Goal: Transaction & Acquisition: Purchase product/service

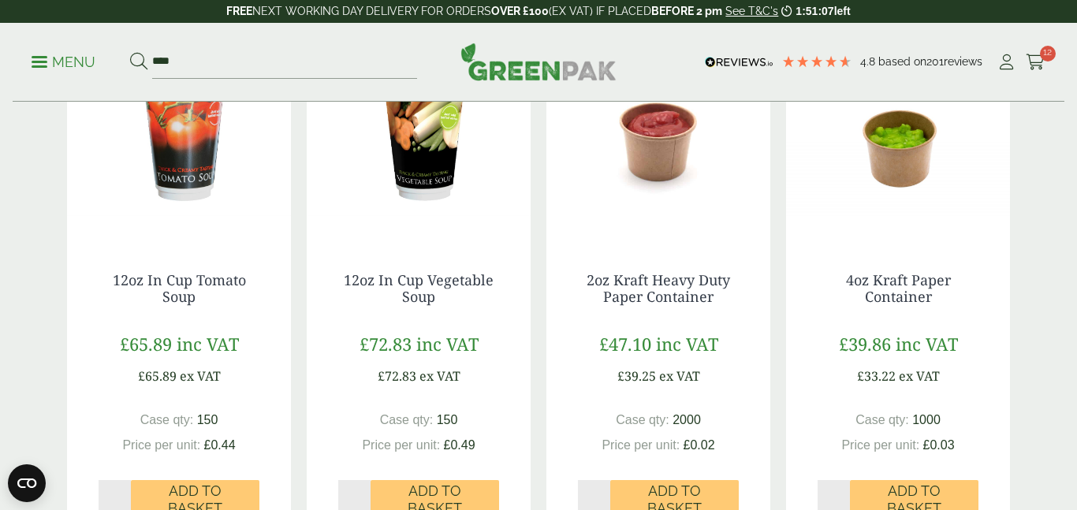
scroll to position [1390, 0]
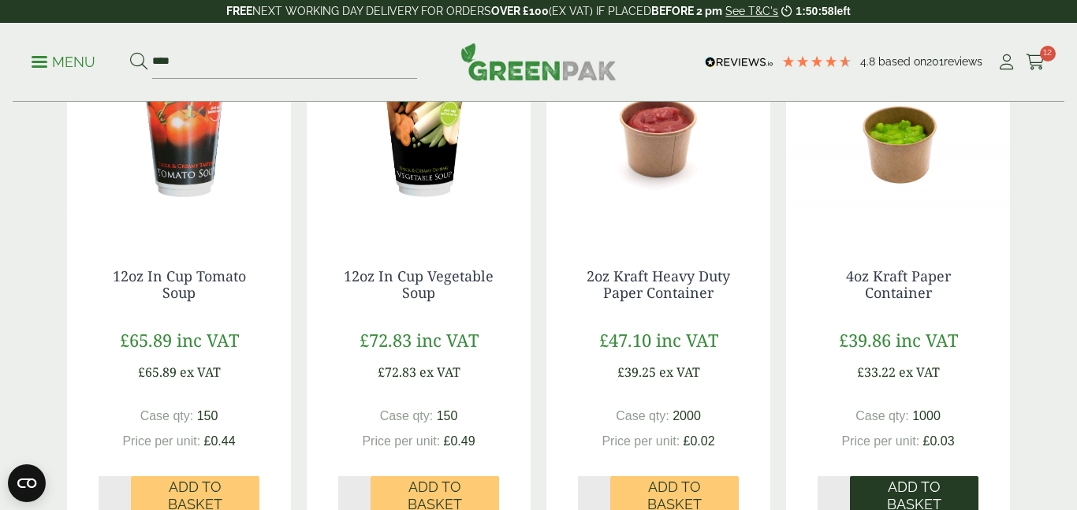
click at [919, 498] on span "Add to Basket" at bounding box center [914, 496] width 106 height 34
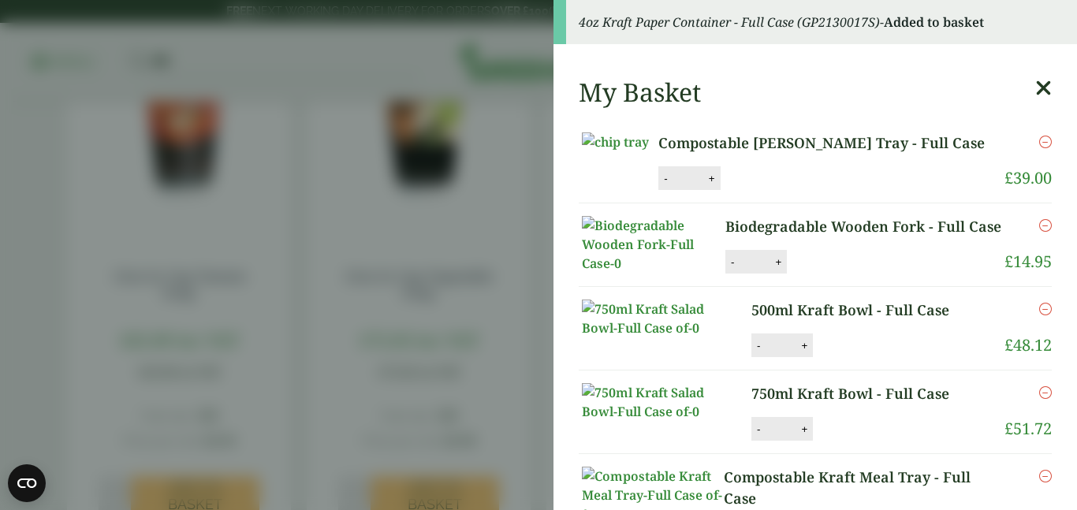
click at [1045, 85] on icon at bounding box center [1044, 88] width 17 height 22
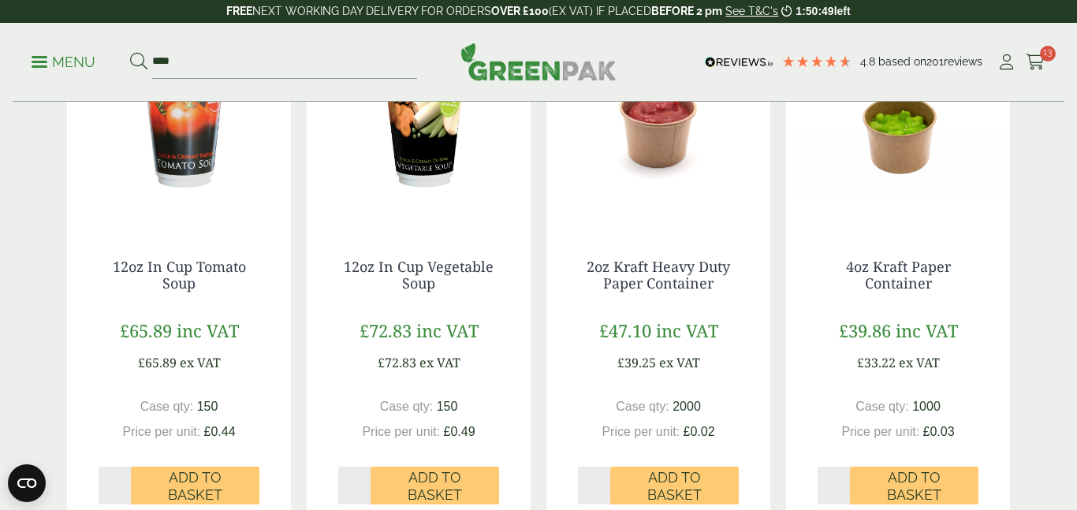
scroll to position [1391, 0]
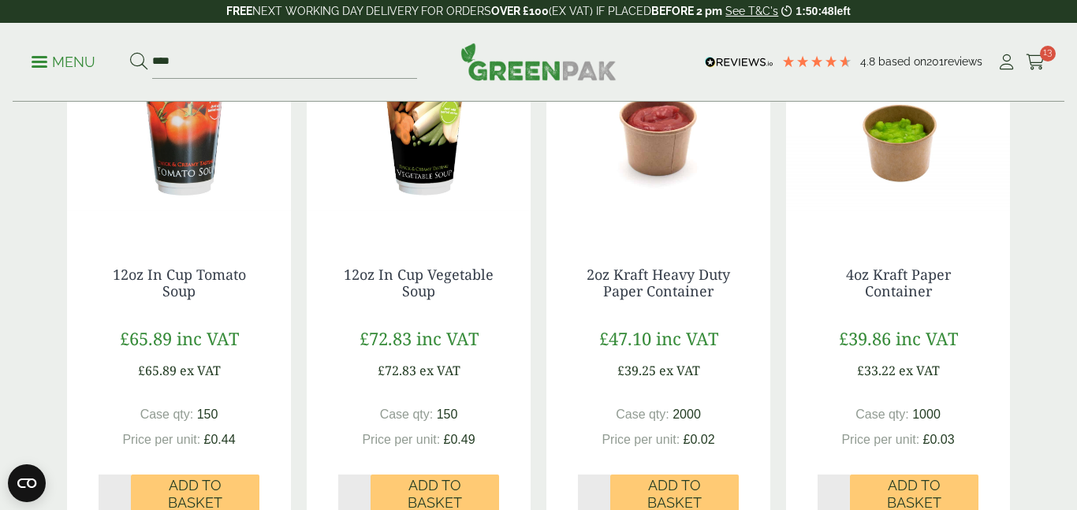
click at [889, 145] on img at bounding box center [898, 136] width 224 height 197
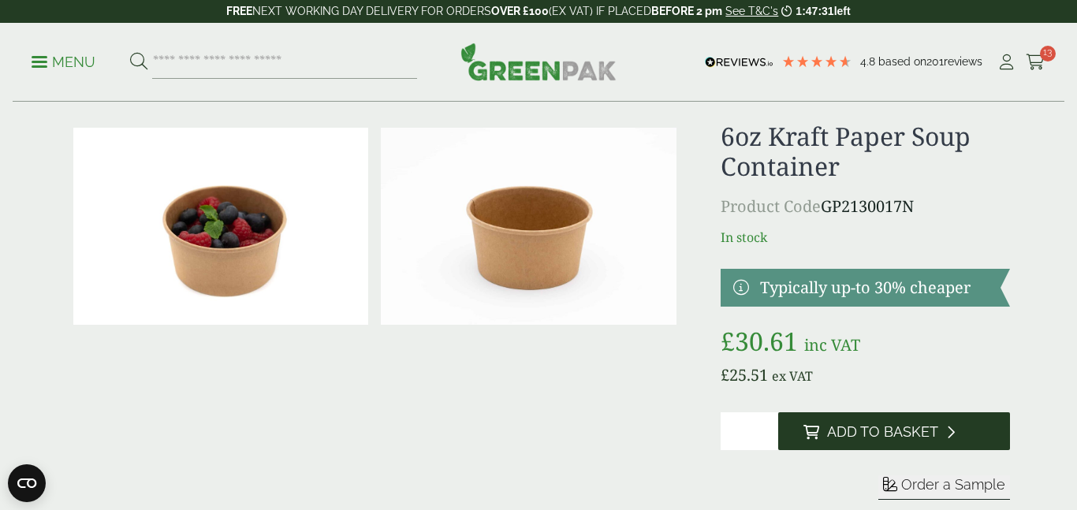
click at [883, 439] on span "Add to Basket" at bounding box center [882, 432] width 111 height 17
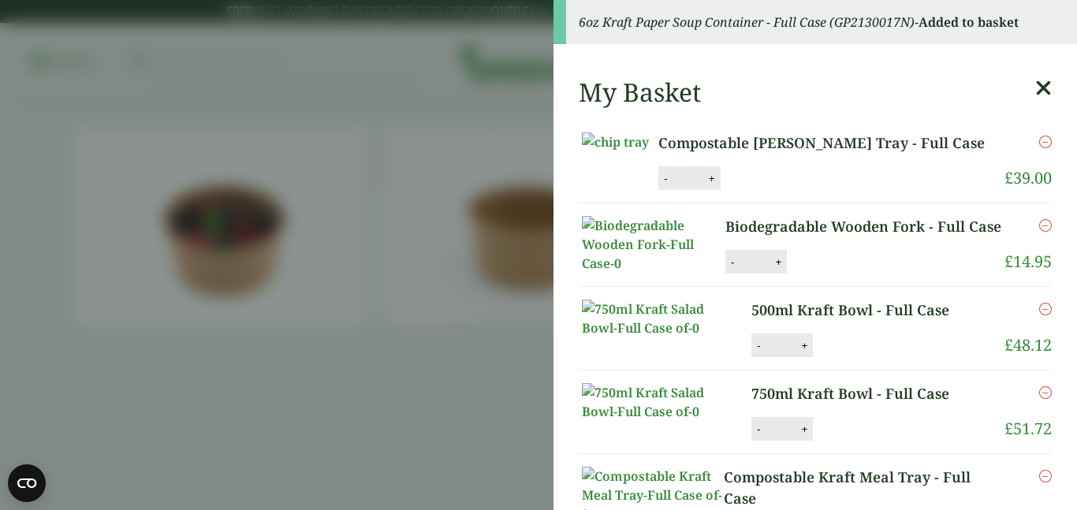
click at [135, 100] on aside "6oz Kraft Paper Soup Container - Full Case (GP2130017N) - Added to basket My Ba…" at bounding box center [538, 255] width 1077 height 510
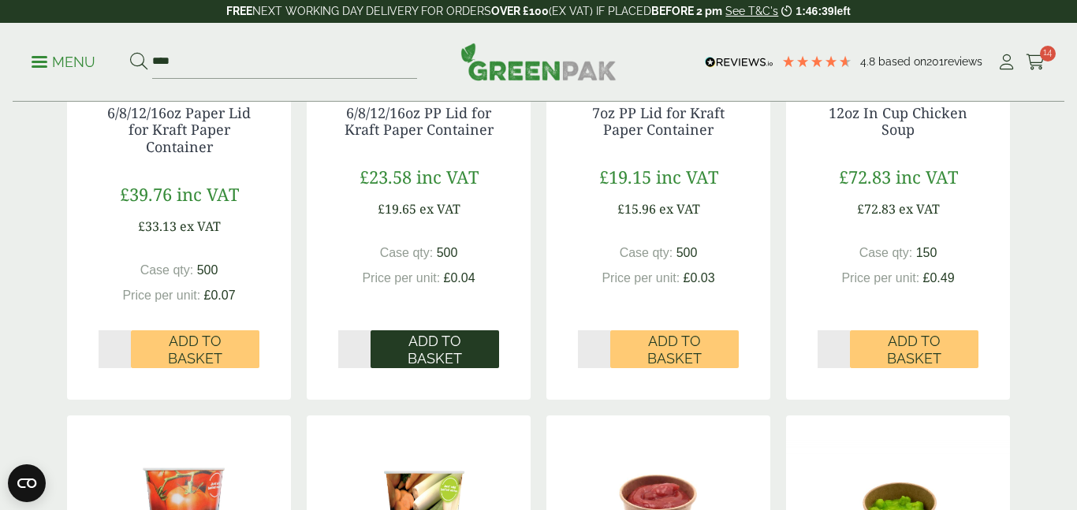
scroll to position [1014, 0]
click at [442, 344] on span "Add to Basket" at bounding box center [435, 349] width 106 height 34
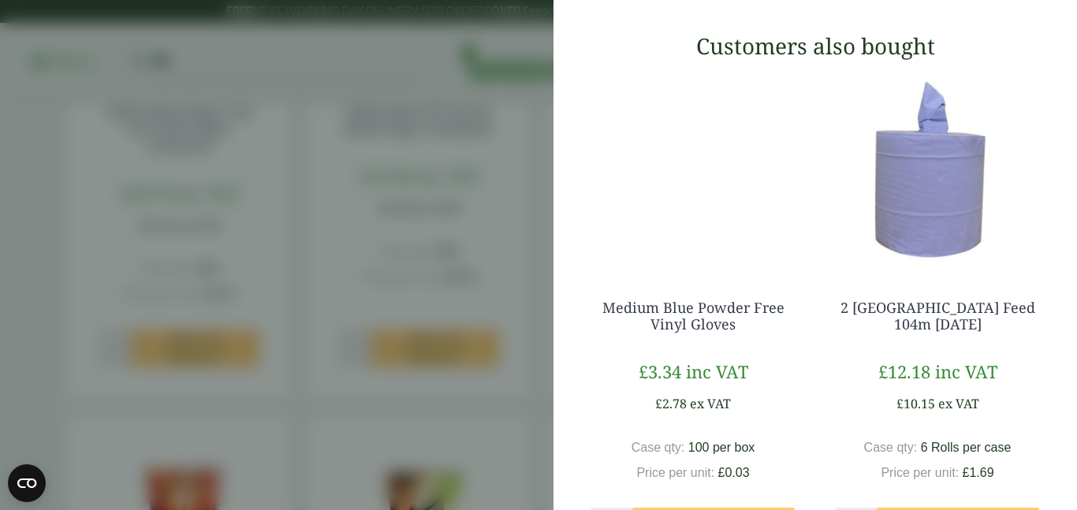
scroll to position [1215, 0]
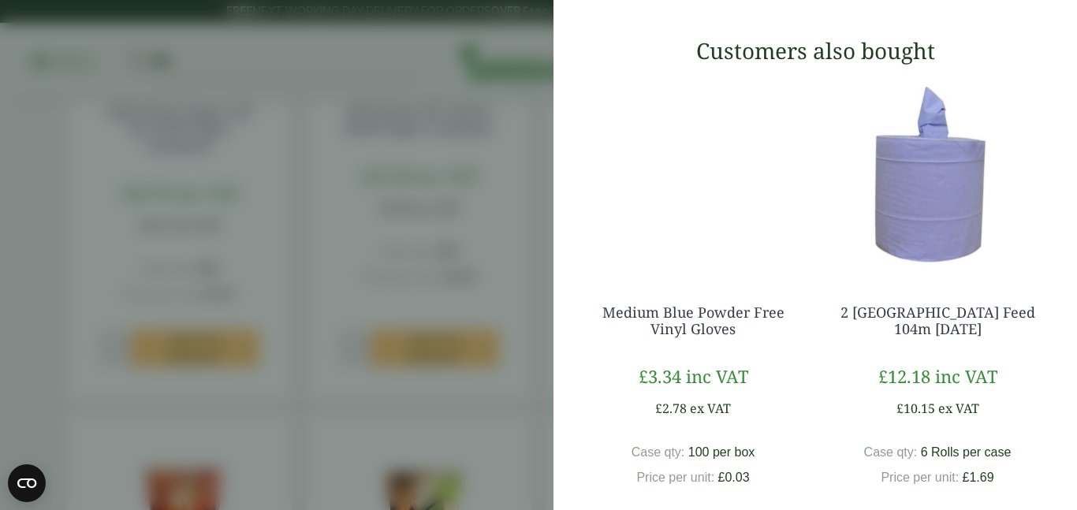
type input "*"
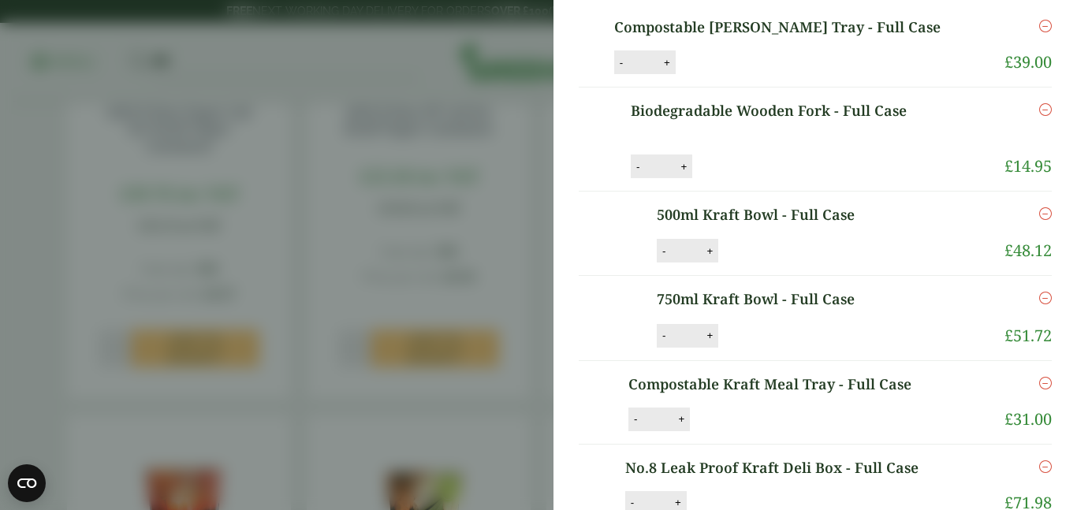
scroll to position [0, 0]
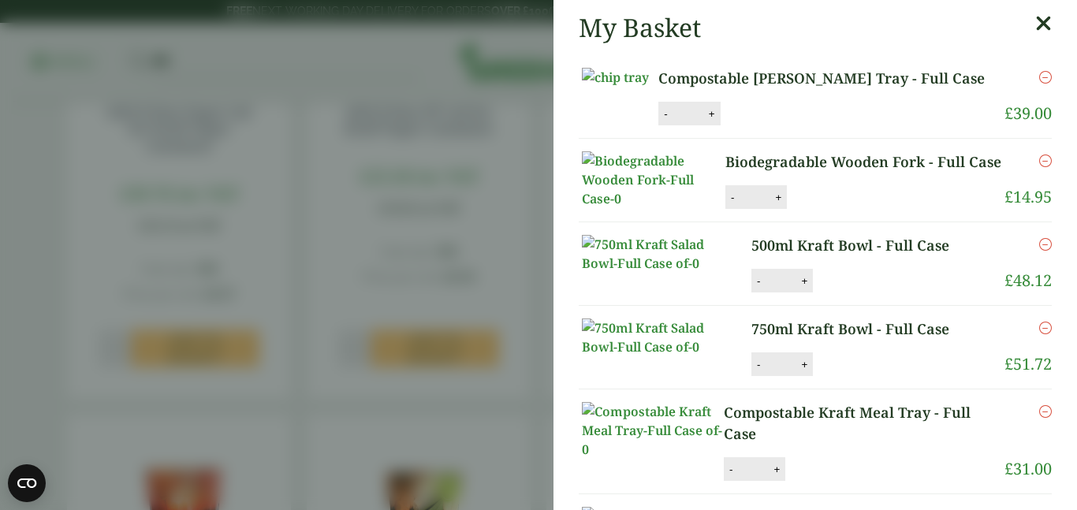
click at [1047, 26] on icon at bounding box center [1044, 24] width 17 height 22
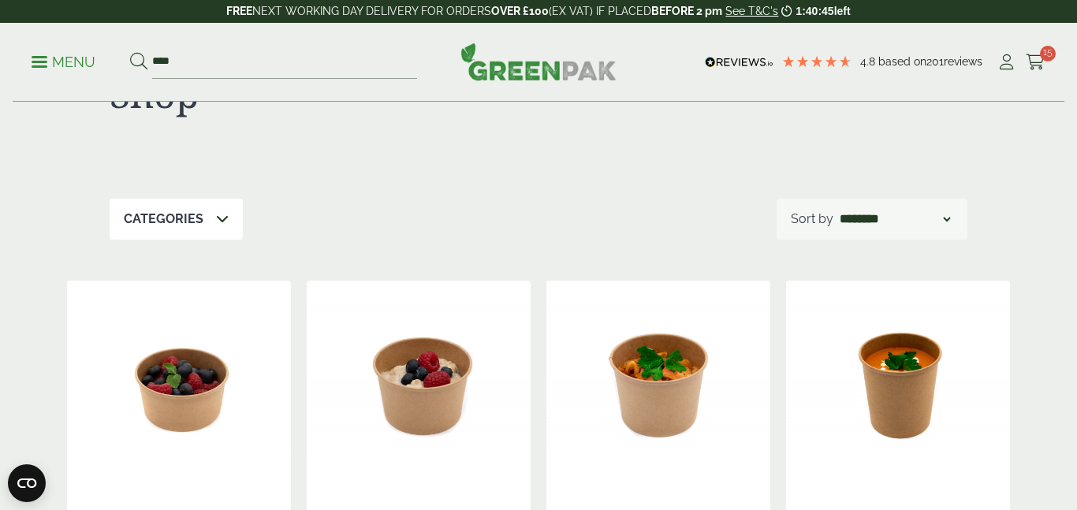
scroll to position [91, 0]
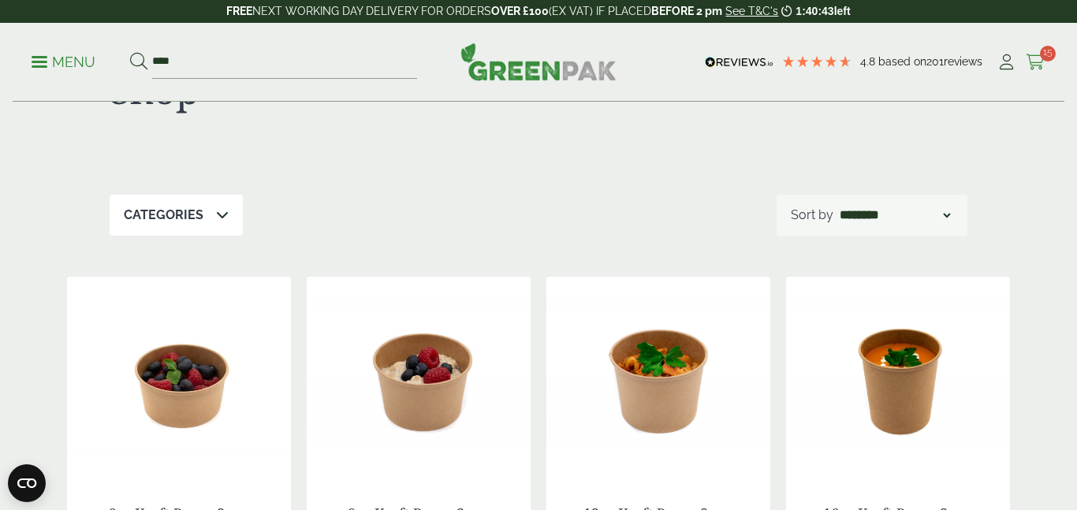
click at [1045, 52] on span "15" at bounding box center [1048, 54] width 16 height 16
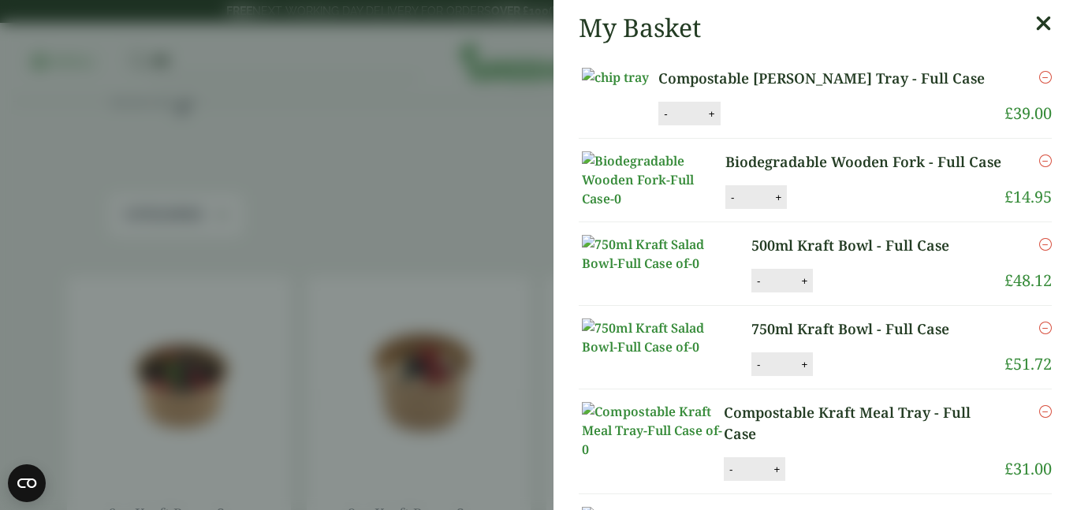
click at [1043, 26] on icon at bounding box center [1044, 24] width 17 height 22
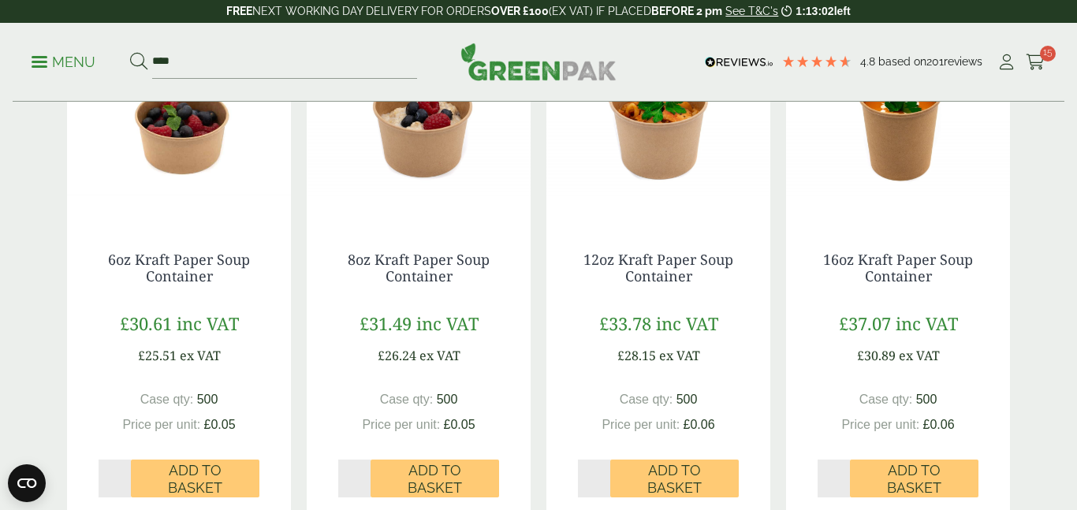
scroll to position [0, 0]
